Goal: Transaction & Acquisition: Book appointment/travel/reservation

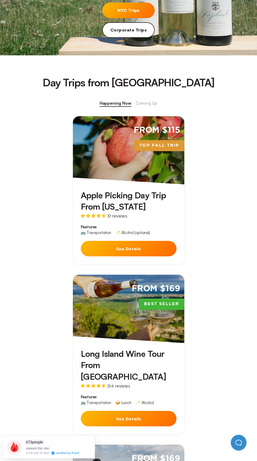
scroll to position [143, 0]
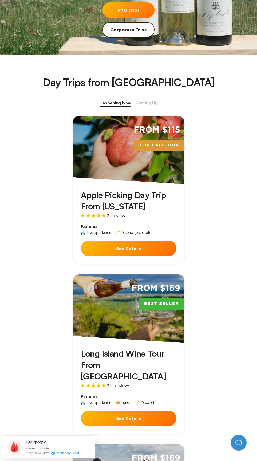
click at [166, 254] on button "See Details" at bounding box center [129, 247] width 96 height 15
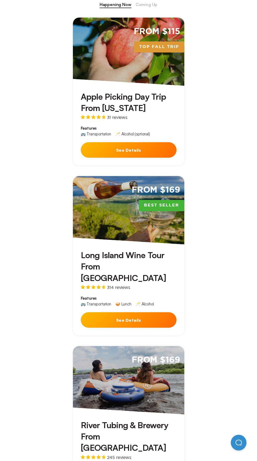
scroll to position [240, 0]
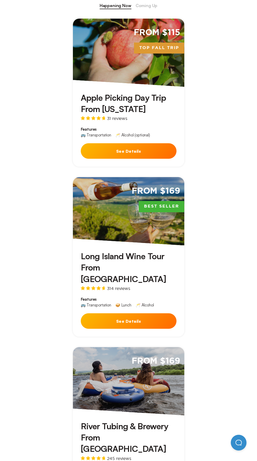
click at [156, 246] on div "Long Island Wine Tour From [GEOGRAPHIC_DATA] 314 reviews Features 🚌 Transportat…" at bounding box center [128, 290] width 111 height 91
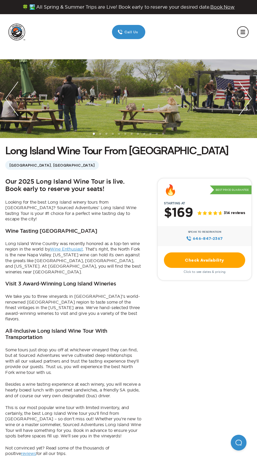
click at [228, 261] on link "Check Availability" at bounding box center [204, 259] width 81 height 15
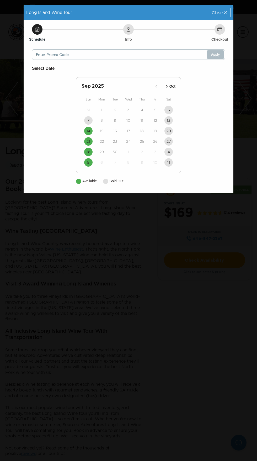
click at [175, 86] on button "Oct" at bounding box center [170, 86] width 14 height 9
click at [173, 86] on p "Nov" at bounding box center [172, 87] width 7 height 6
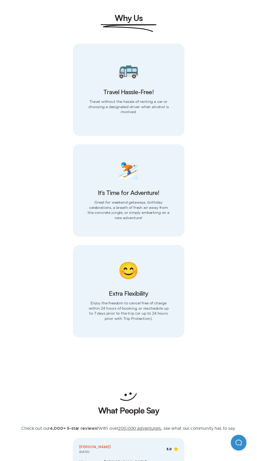
scroll to position [1156, 0]
